Goal: Information Seeking & Learning: Learn about a topic

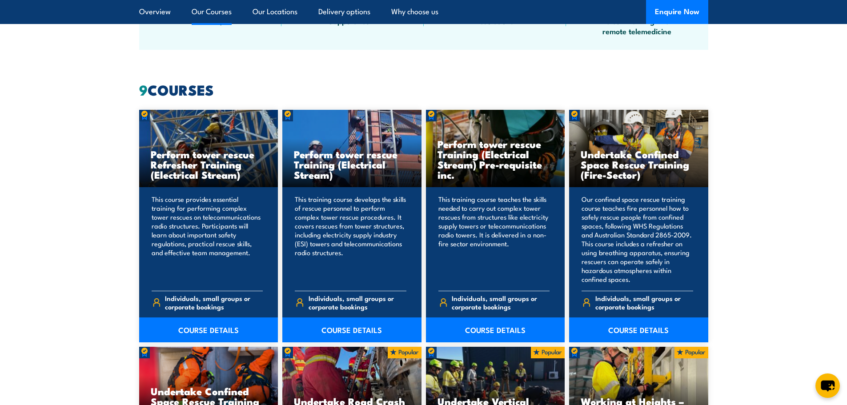
scroll to position [667, 0]
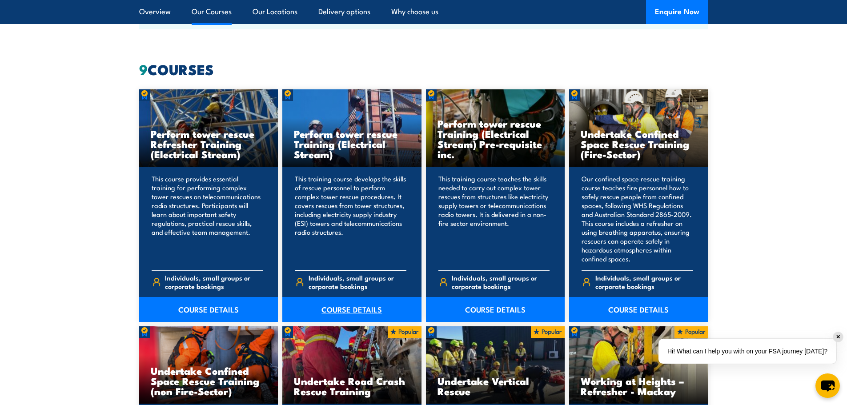
click at [335, 308] on link "COURSE DETAILS" at bounding box center [351, 309] width 139 height 25
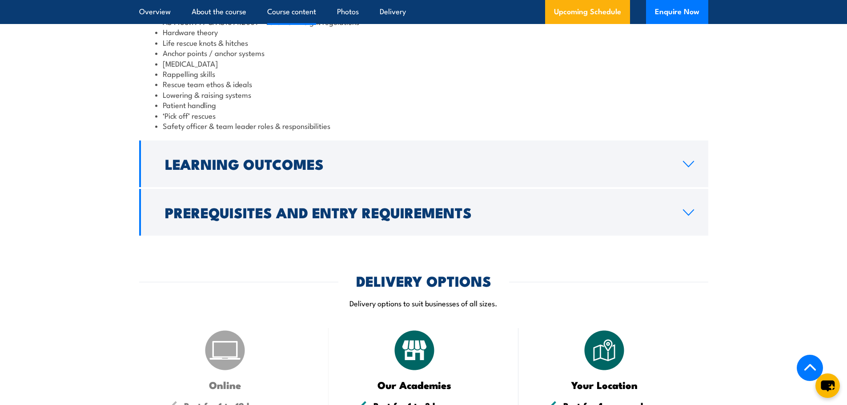
scroll to position [933, 0]
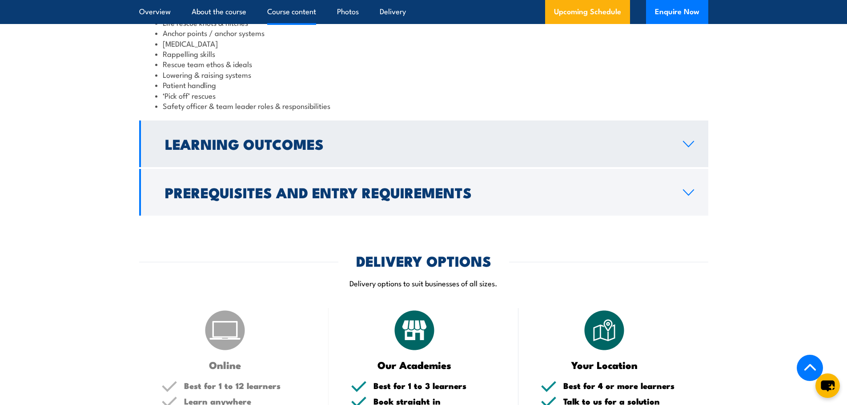
click at [270, 150] on h2 "Learning Outcomes" at bounding box center [417, 143] width 504 height 12
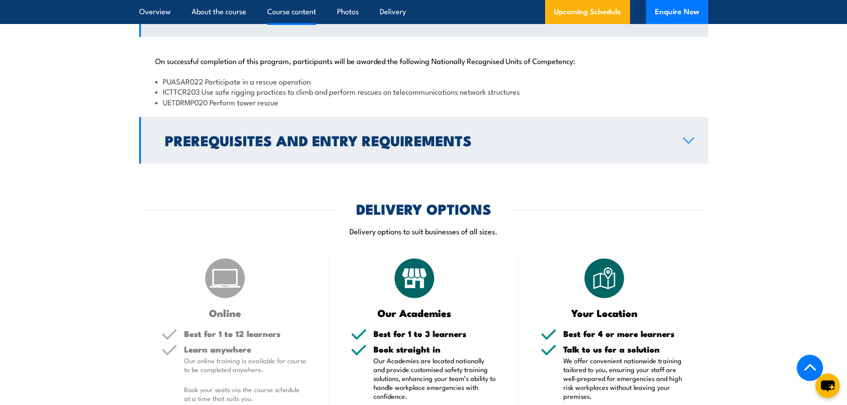
click at [271, 146] on h2 "Prerequisites and Entry Requirements" at bounding box center [417, 140] width 504 height 12
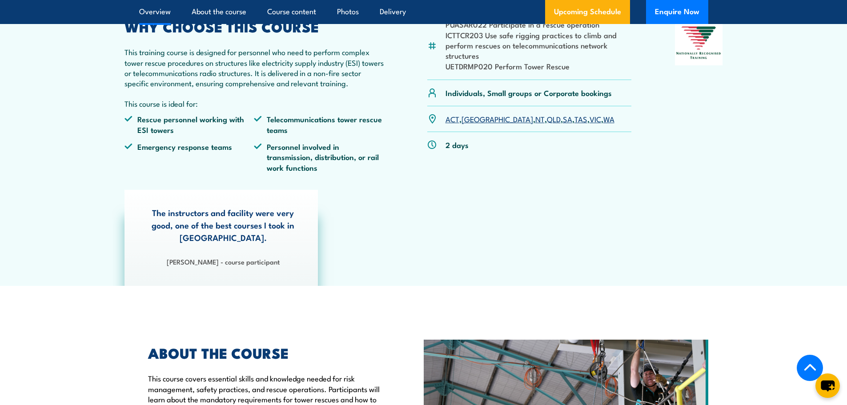
scroll to position [311, 0]
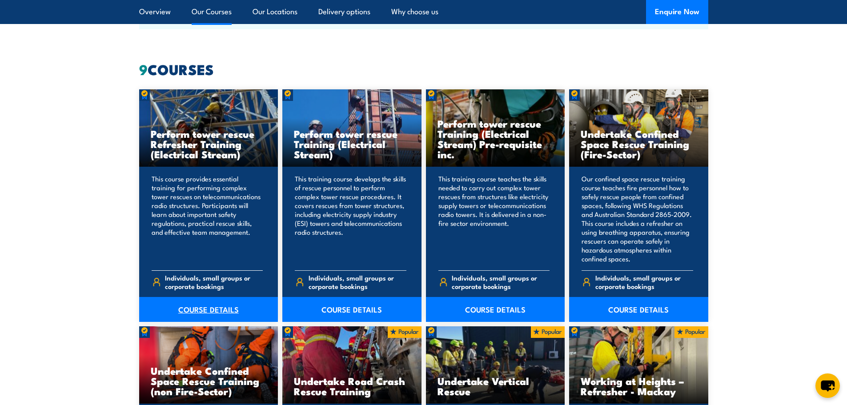
click at [204, 309] on link "COURSE DETAILS" at bounding box center [208, 309] width 139 height 25
